Goal: Navigation & Orientation: Find specific page/section

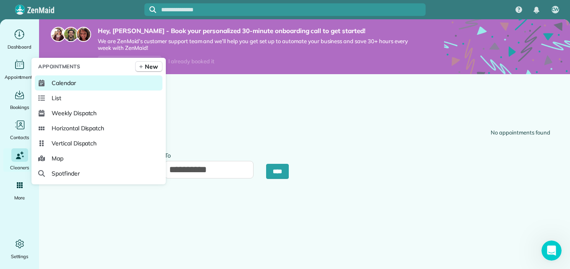
click at [71, 88] on link "Calendar" at bounding box center [99, 83] width 128 height 15
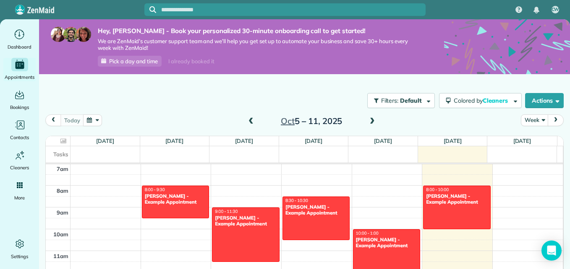
scroll to position [23, 0]
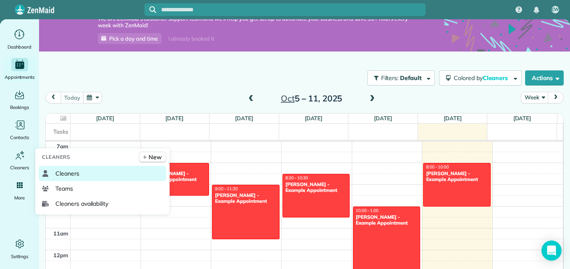
click at [59, 173] on span "Cleaners" at bounding box center [67, 174] width 24 height 8
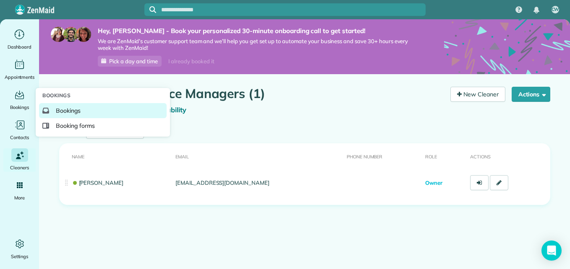
click at [57, 112] on span "Bookings" at bounding box center [68, 111] width 25 height 8
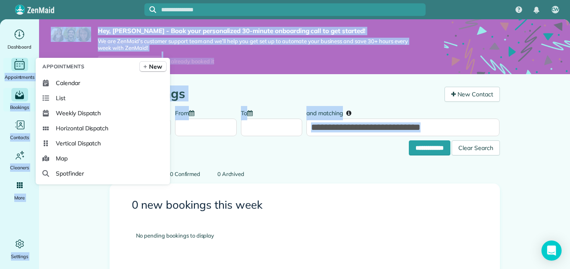
drag, startPoint x: 175, startPoint y: 139, endPoint x: 23, endPoint y: 65, distance: 169.1
click at [23, 65] on div "**********" at bounding box center [285, 153] width 570 height 269
click at [23, 65] on icon "Main" at bounding box center [19, 64] width 13 height 13
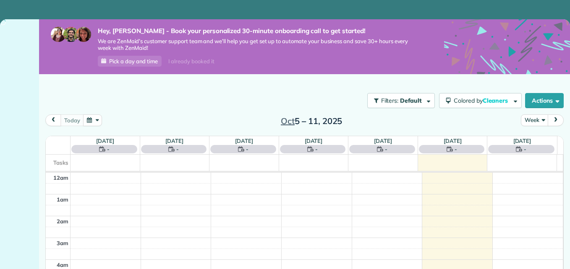
scroll to position [153, 0]
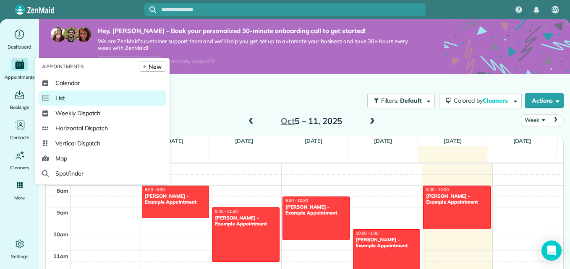
click at [70, 98] on link "List" at bounding box center [103, 98] width 128 height 15
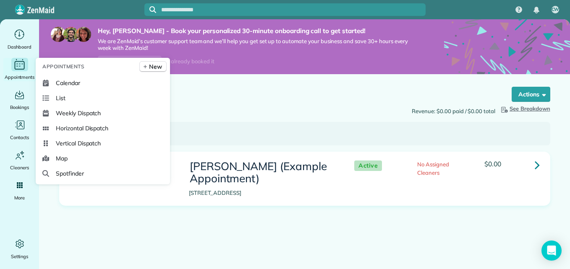
click at [13, 62] on div "Main" at bounding box center [19, 64] width 17 height 13
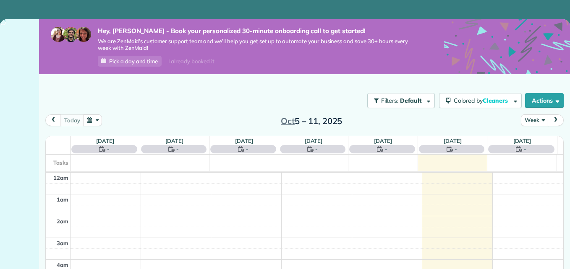
scroll to position [153, 0]
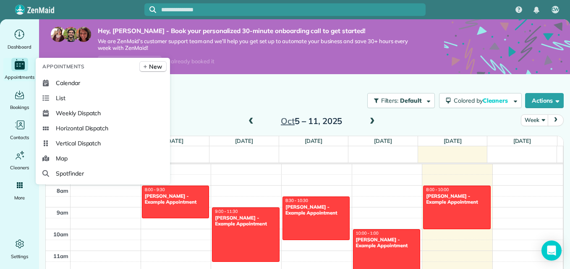
click at [22, 65] on icon "Main" at bounding box center [20, 65] width 10 height 8
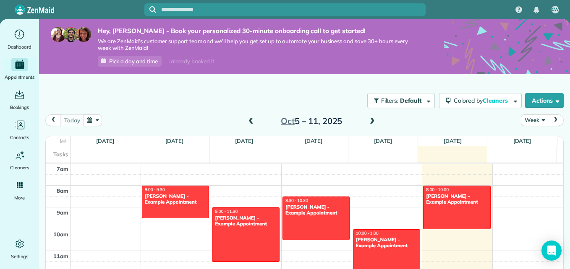
scroll to position [23, 0]
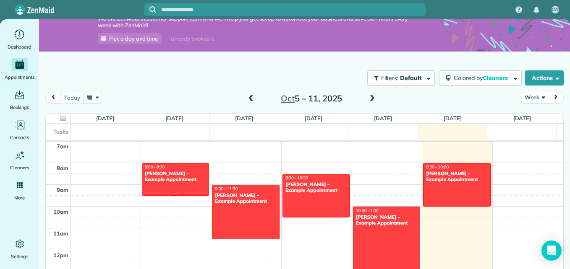
click at [157, 173] on div "[PERSON_NAME] - Example Appointment" at bounding box center [175, 177] width 62 height 12
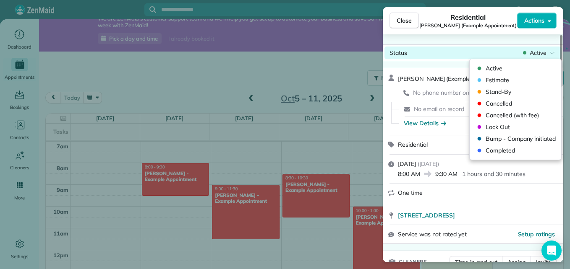
click at [538, 52] on span "Active" at bounding box center [538, 53] width 17 height 8
